Goal: Transaction & Acquisition: Purchase product/service

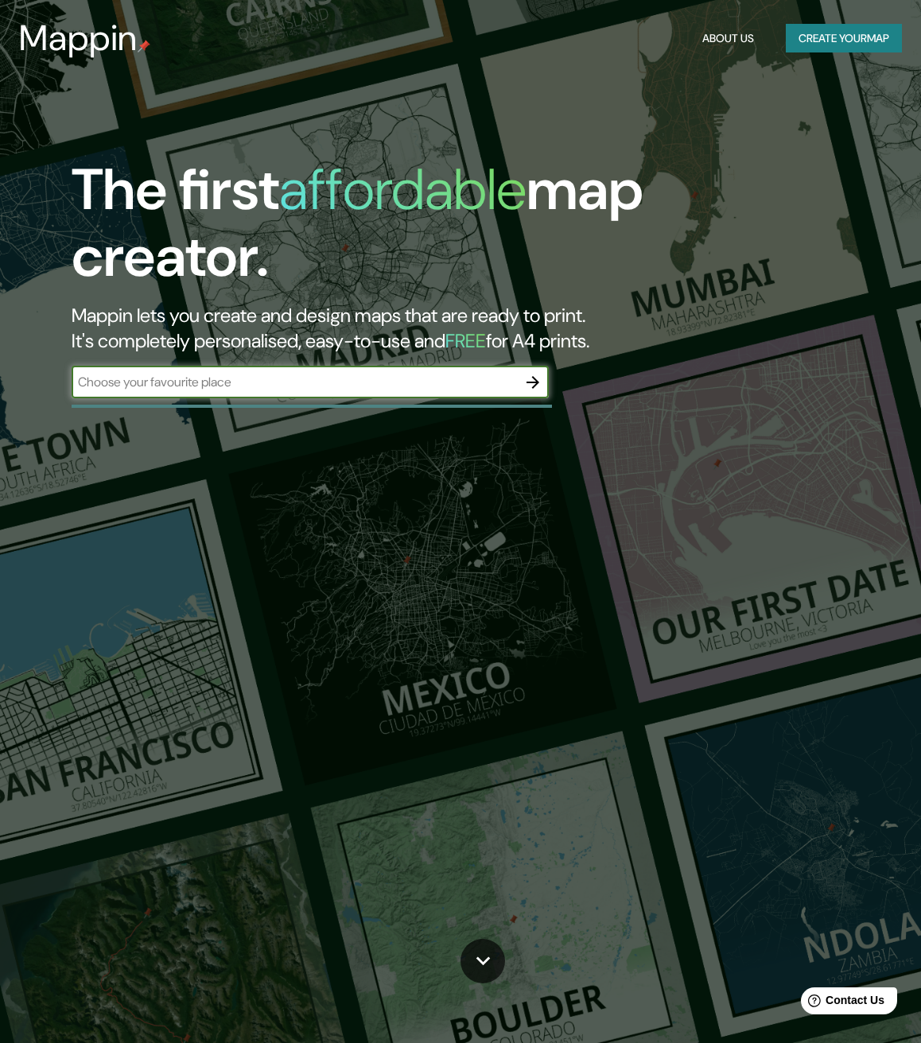
click at [271, 373] on input "text" at bounding box center [294, 382] width 445 height 18
type input "lima"
click at [569, 476] on div "The first affordable map creator. Mappin lets you create and design maps that a…" at bounding box center [460, 521] width 921 height 1043
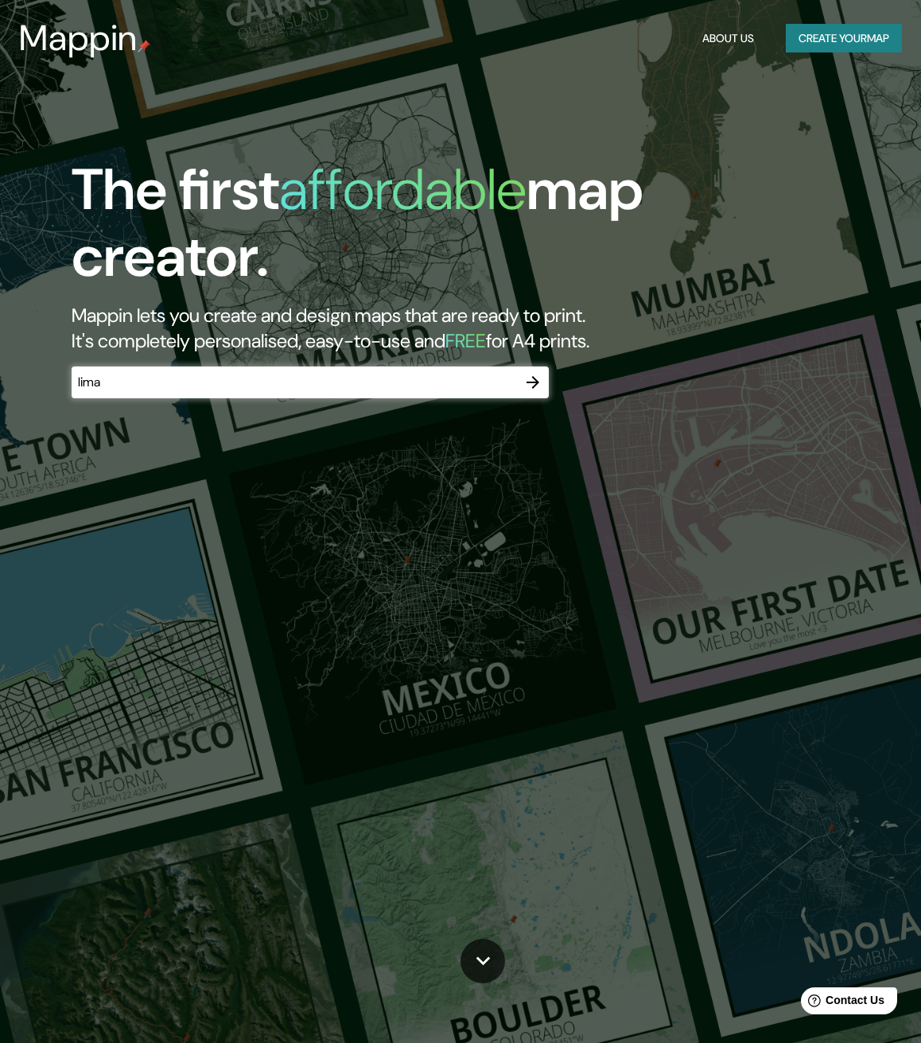
click at [538, 385] on icon "button" at bounding box center [532, 382] width 19 height 19
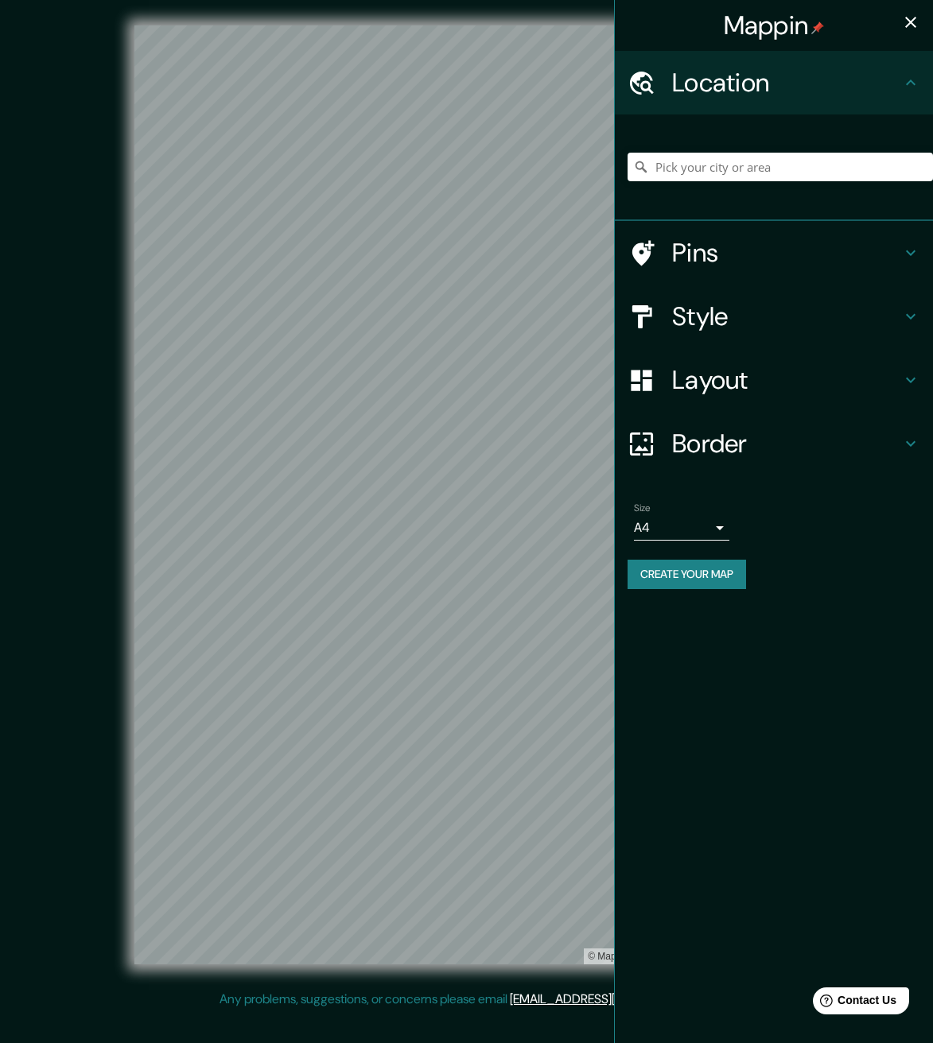
click at [624, 301] on div "Mappin Location Pins Style Layout Border Choose a border. Hint : you can make l…" at bounding box center [466, 507] width 933 height 1015
click at [787, 500] on div "Mappin Location Pins Style Layout Border Choose a border. Hint : you can make l…" at bounding box center [773, 521] width 319 height 1043
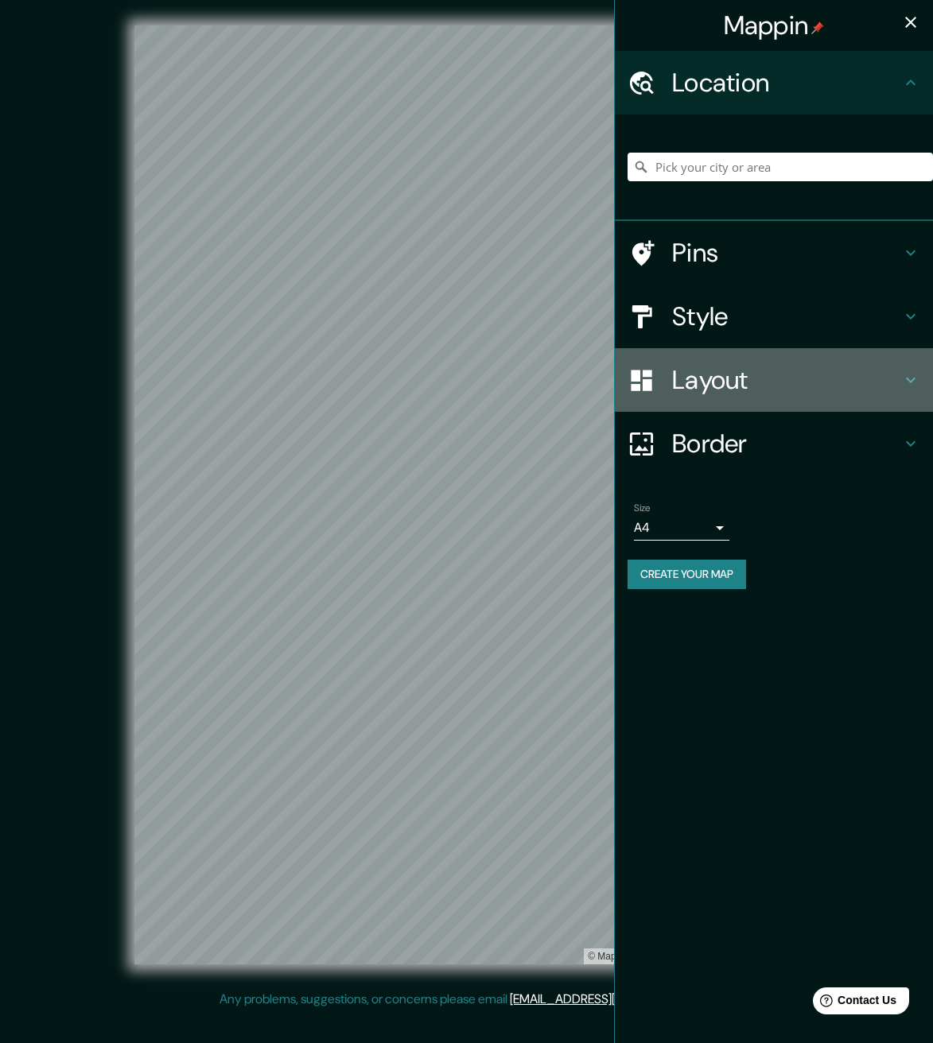
click at [748, 390] on h4 "Layout" at bounding box center [786, 380] width 229 height 32
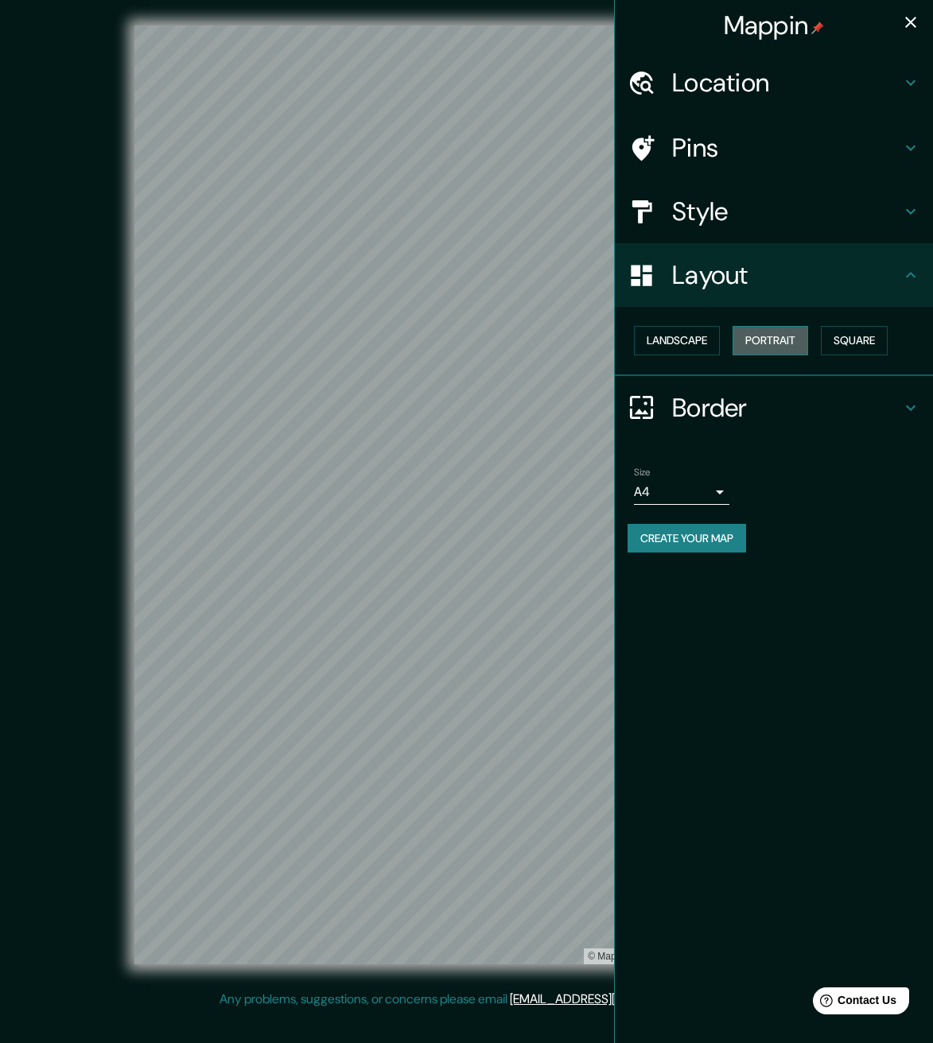
click at [761, 347] on button "Portrait" at bounding box center [770, 340] width 76 height 29
click at [463, 483] on div at bounding box center [461, 478] width 13 height 13
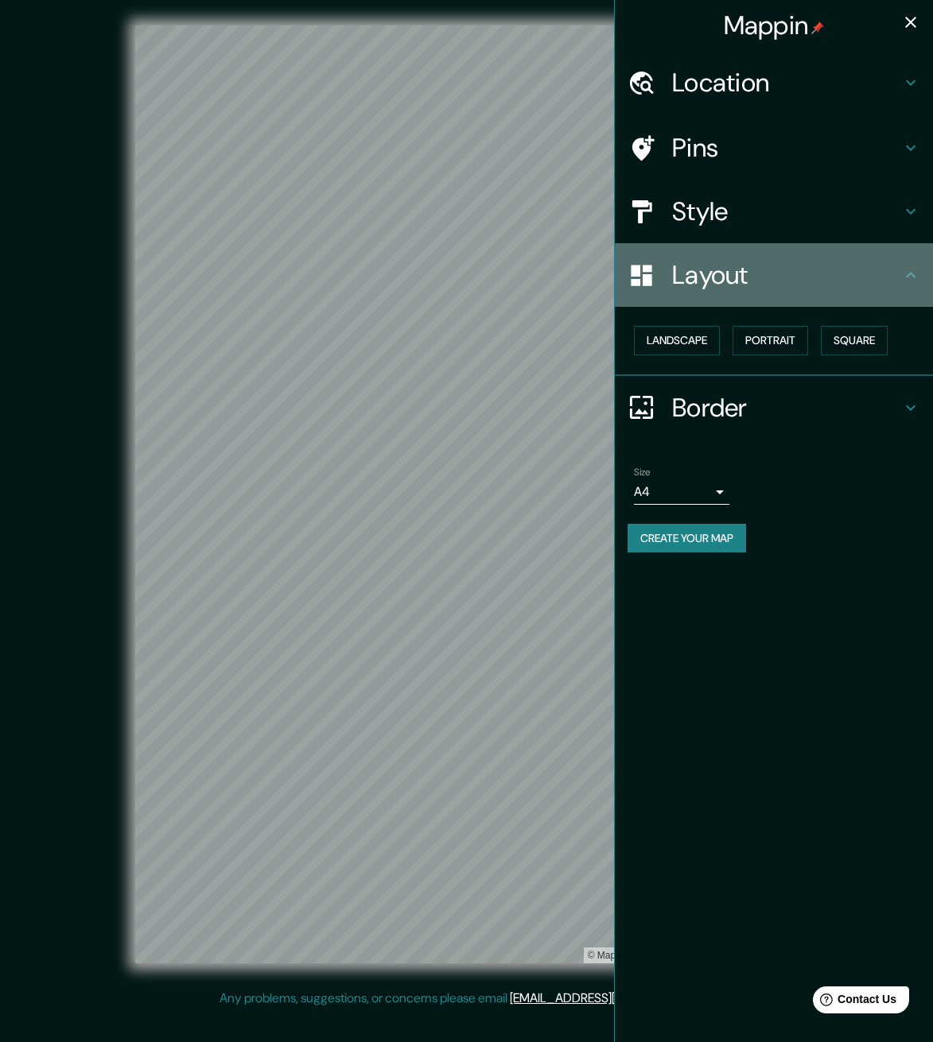
click at [782, 270] on h4 "Layout" at bounding box center [786, 275] width 229 height 32
click at [858, 274] on h4 "Layout" at bounding box center [786, 275] width 229 height 32
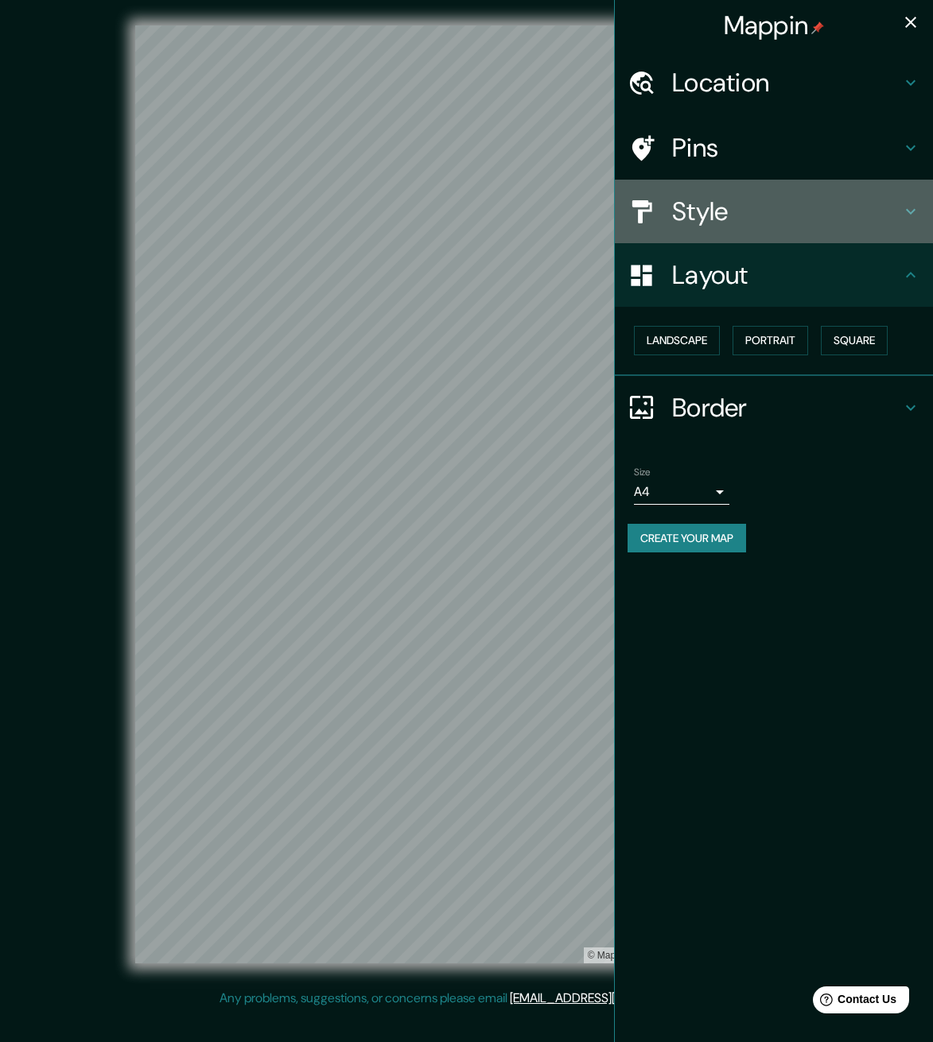
click at [878, 229] on div "Style" at bounding box center [774, 212] width 318 height 64
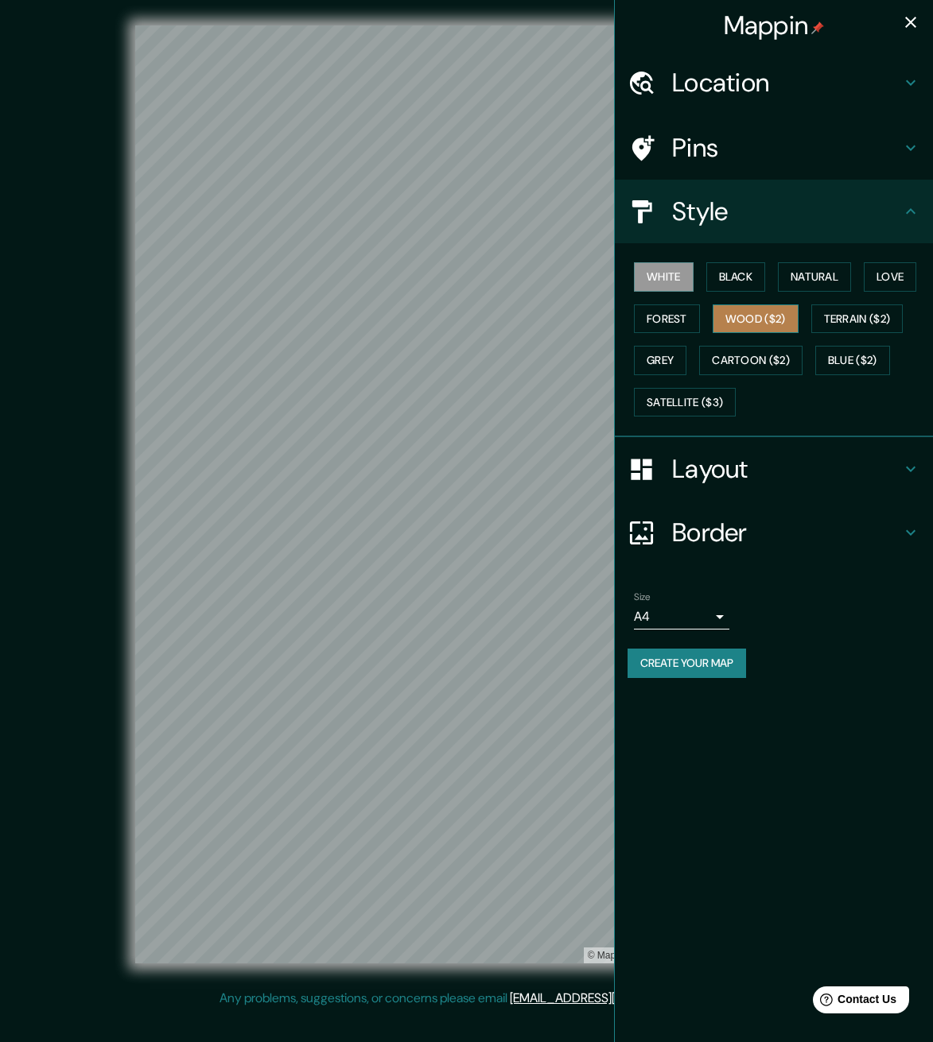
click at [758, 305] on button "Wood ($2)" at bounding box center [755, 319] width 86 height 29
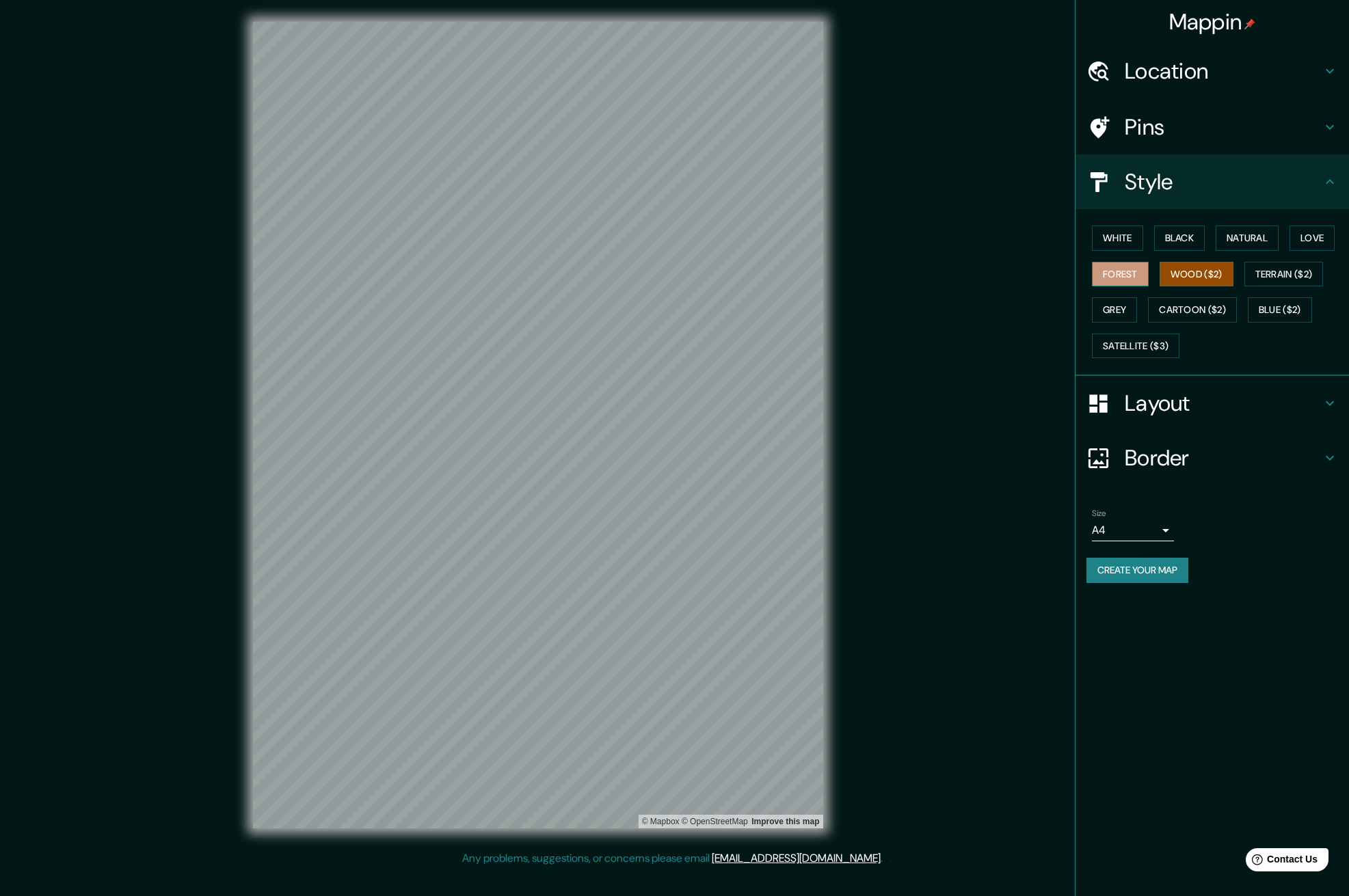
click at [801, 276] on button "Forest" at bounding box center [1120, 274] width 57 height 25
click at [801, 312] on button "Blue ($2)" at bounding box center [1279, 310] width 64 height 25
